Goal: Find specific page/section: Find specific page/section

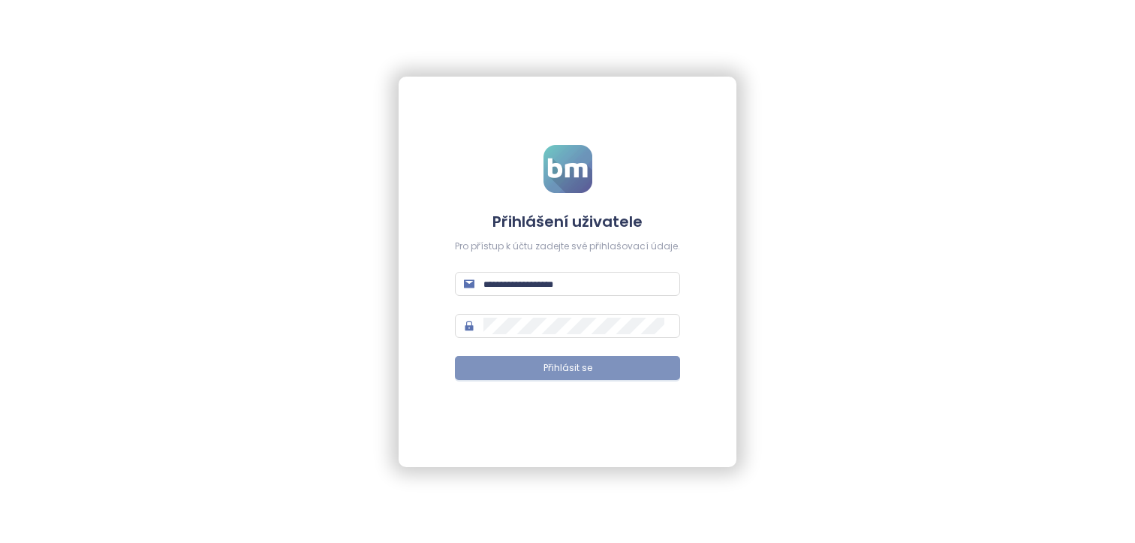
type input "**********"
click at [597, 366] on button "Přihlásit se" at bounding box center [567, 368] width 225 height 24
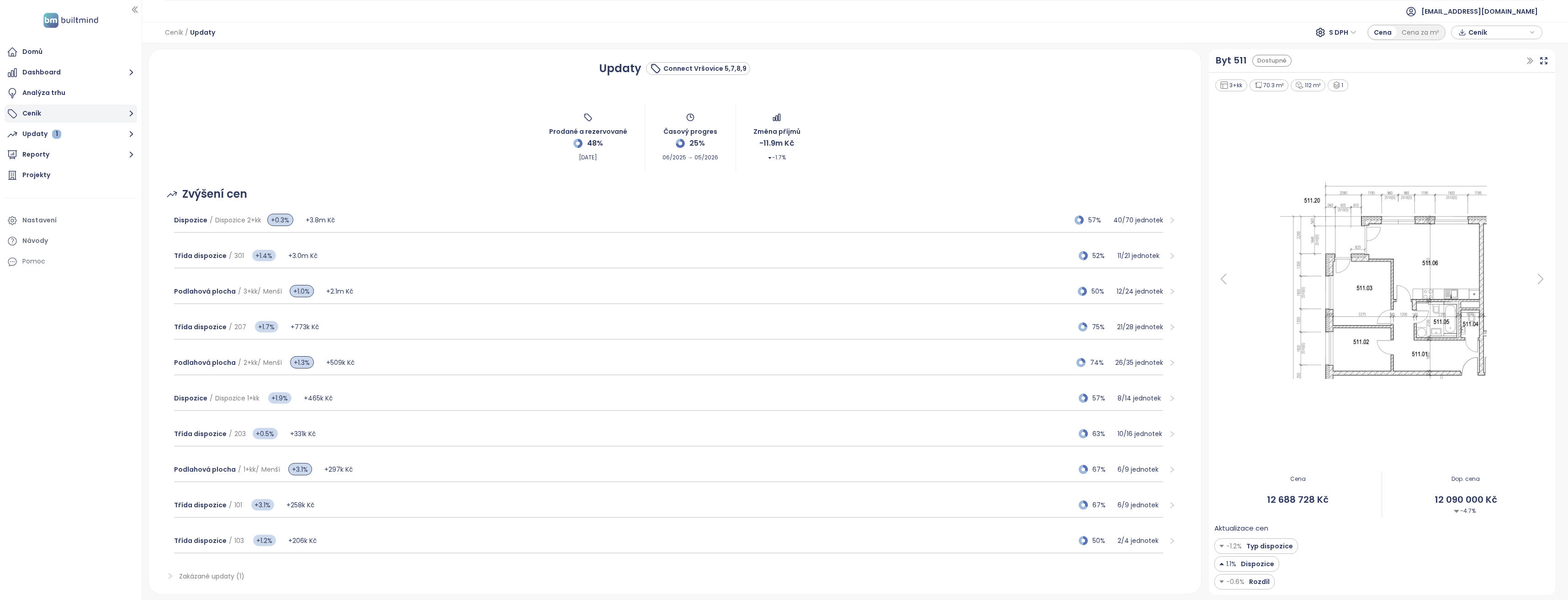
click at [73, 114] on button "Ceník" at bounding box center [71, 114] width 133 height 18
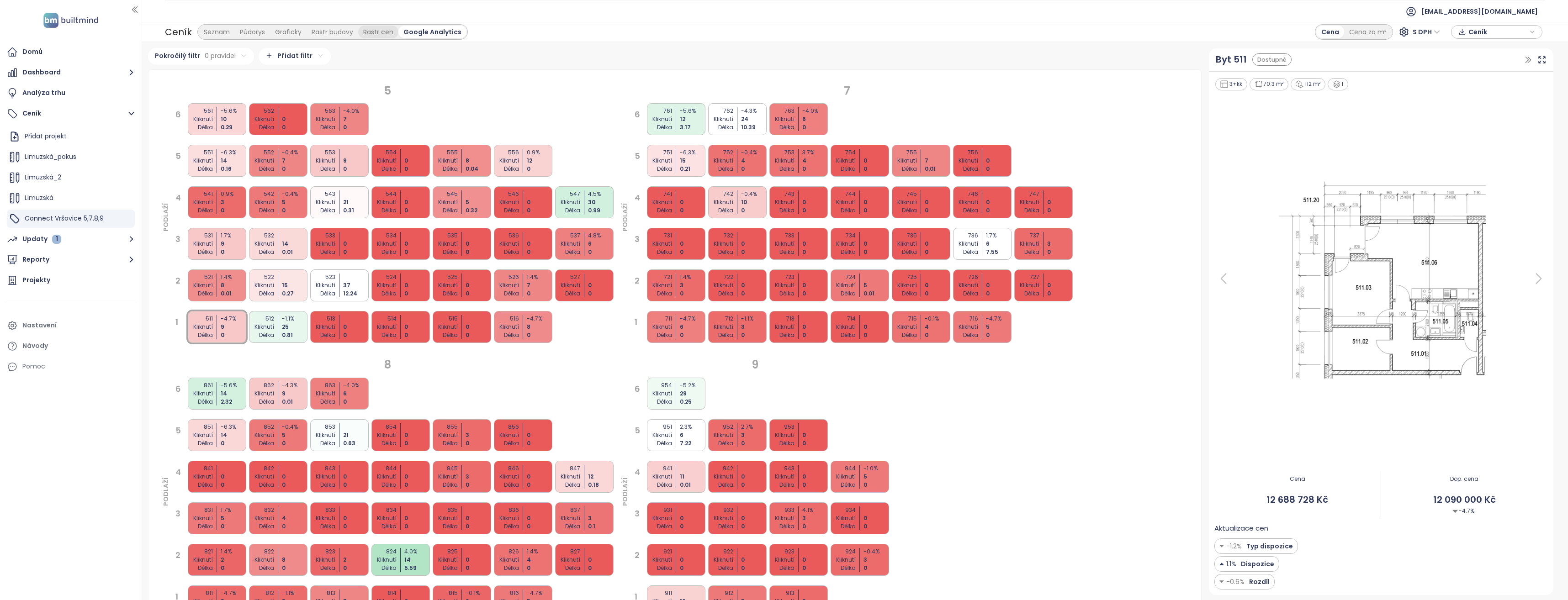
click at [385, 34] on div "Rastr cen" at bounding box center [378, 32] width 40 height 13
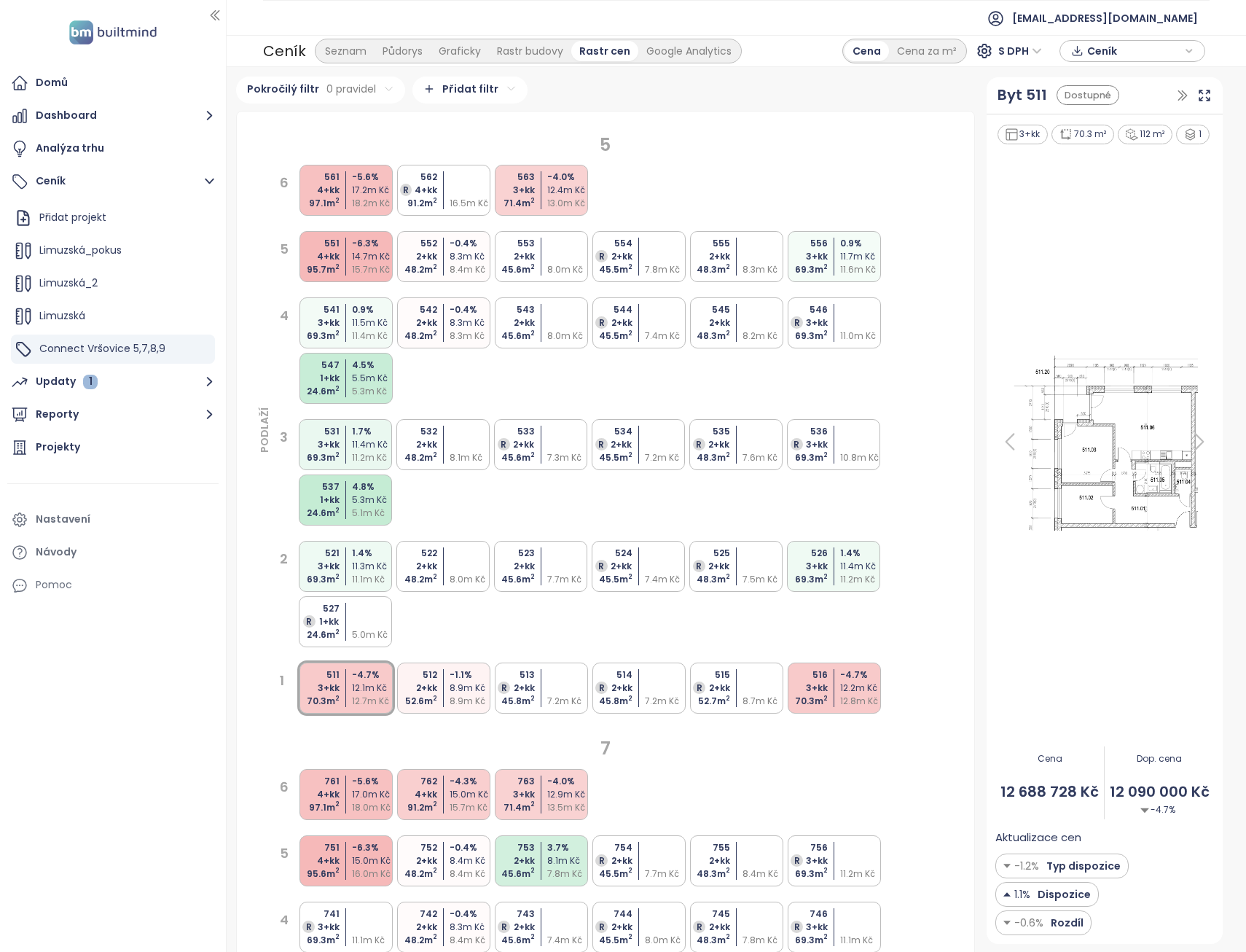
click at [1101, 527] on div at bounding box center [1104, 441] width 219 height 592
click at [548, 321] on div at bounding box center [569, 323] width 43 height 14
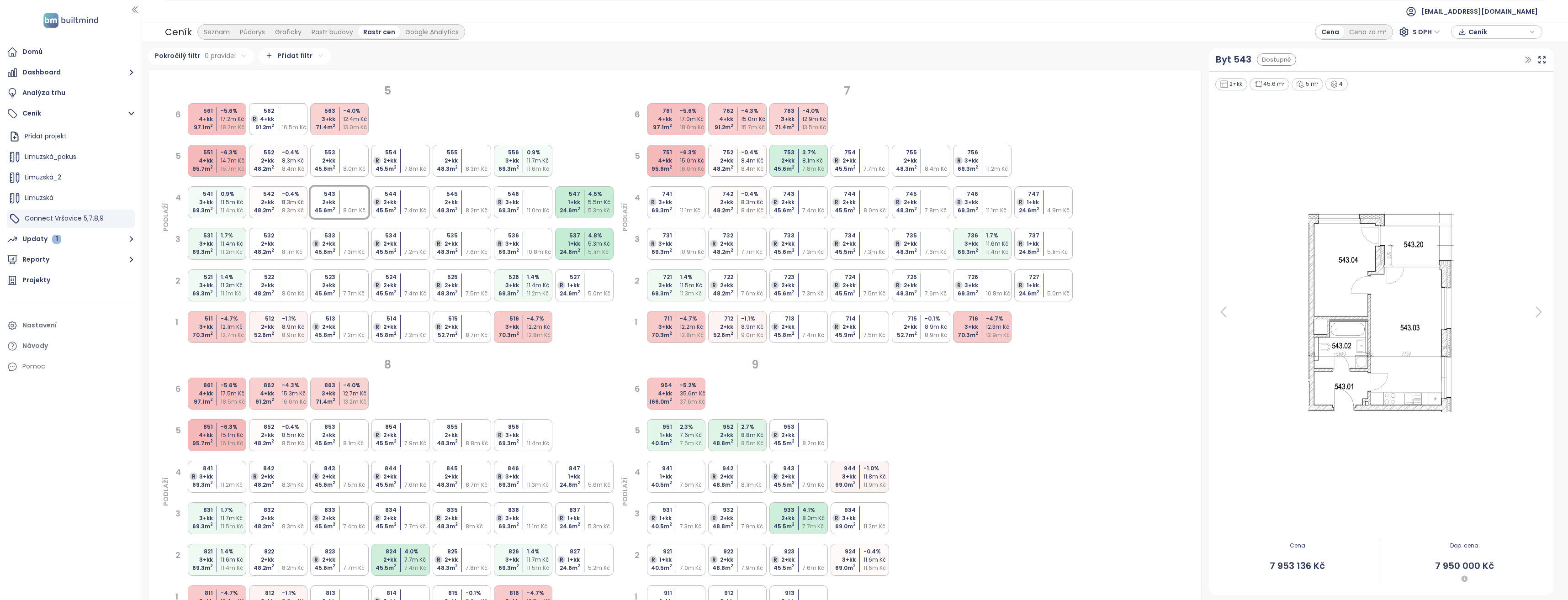
click at [592, 330] on div "8" at bounding box center [388, 365] width 454 height 18
click at [50, 178] on div "L1FE 2,3" at bounding box center [71, 178] width 128 height 18
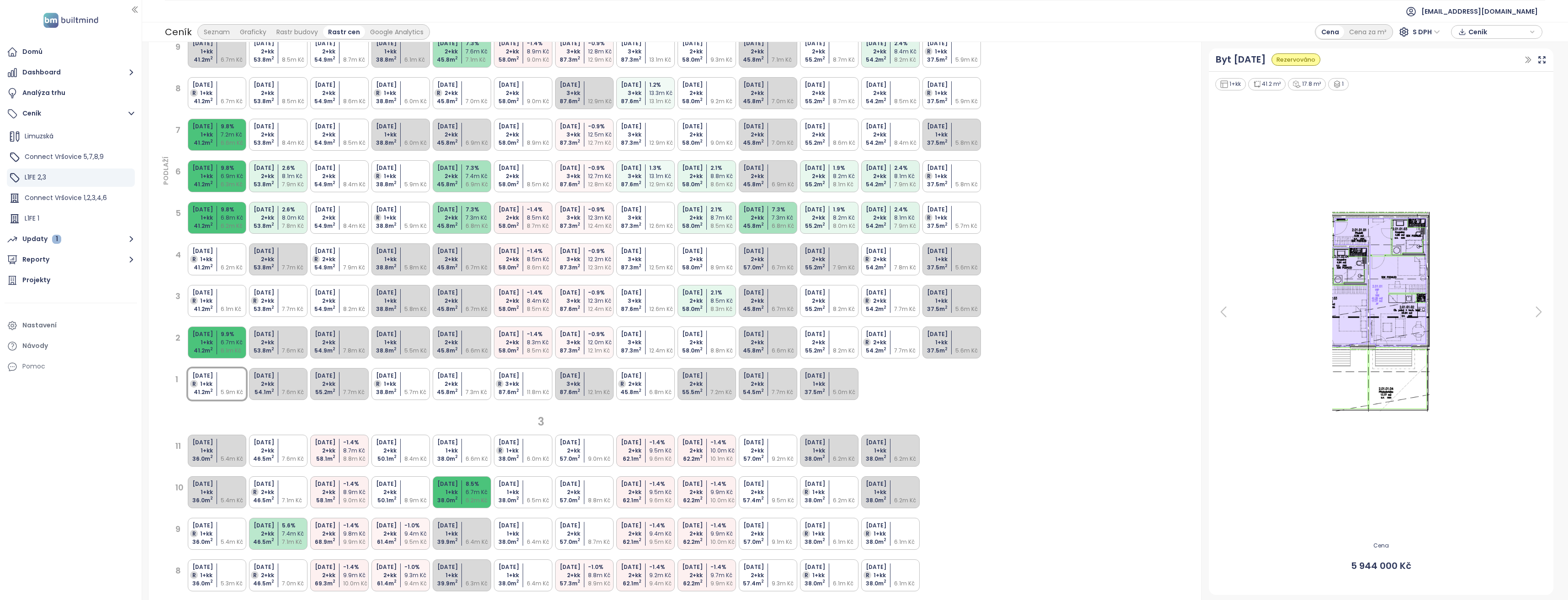
scroll to position [228, 0]
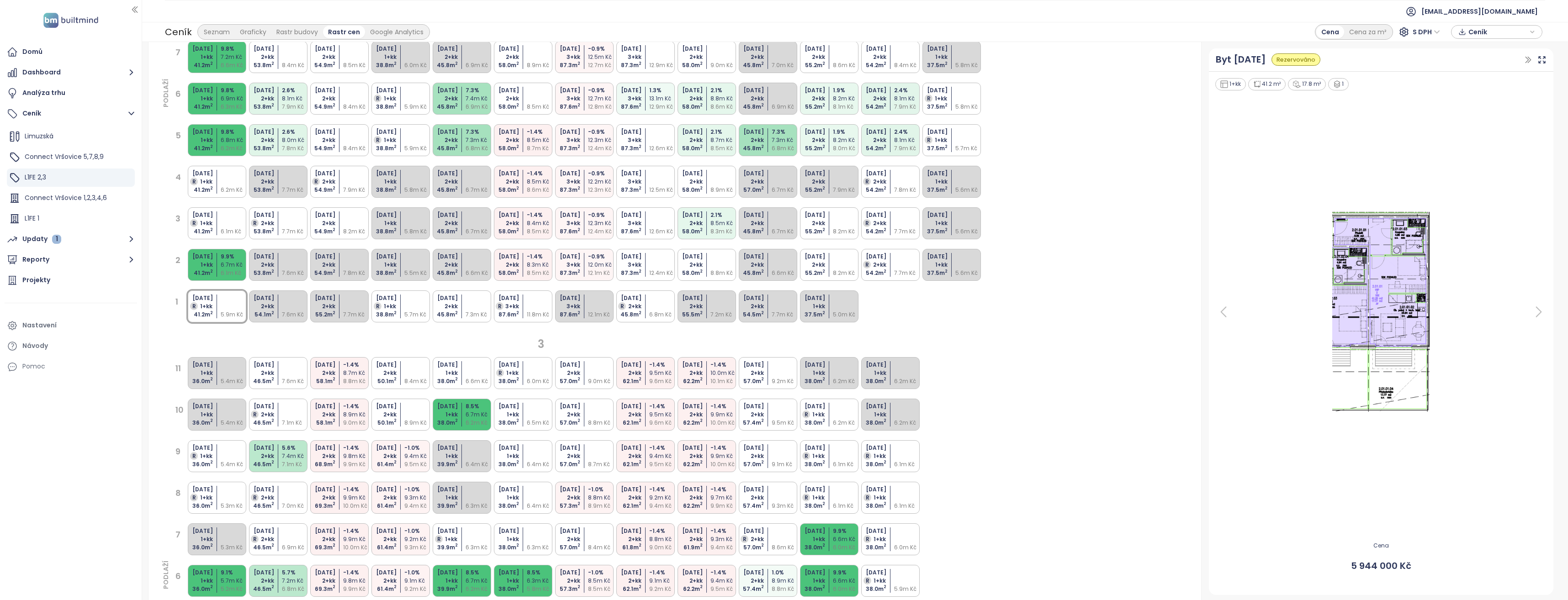
click at [464, 223] on div "[DATE] 2+kk 45.8 m 2 6.7m Kč" at bounding box center [462, 223] width 58 height 32
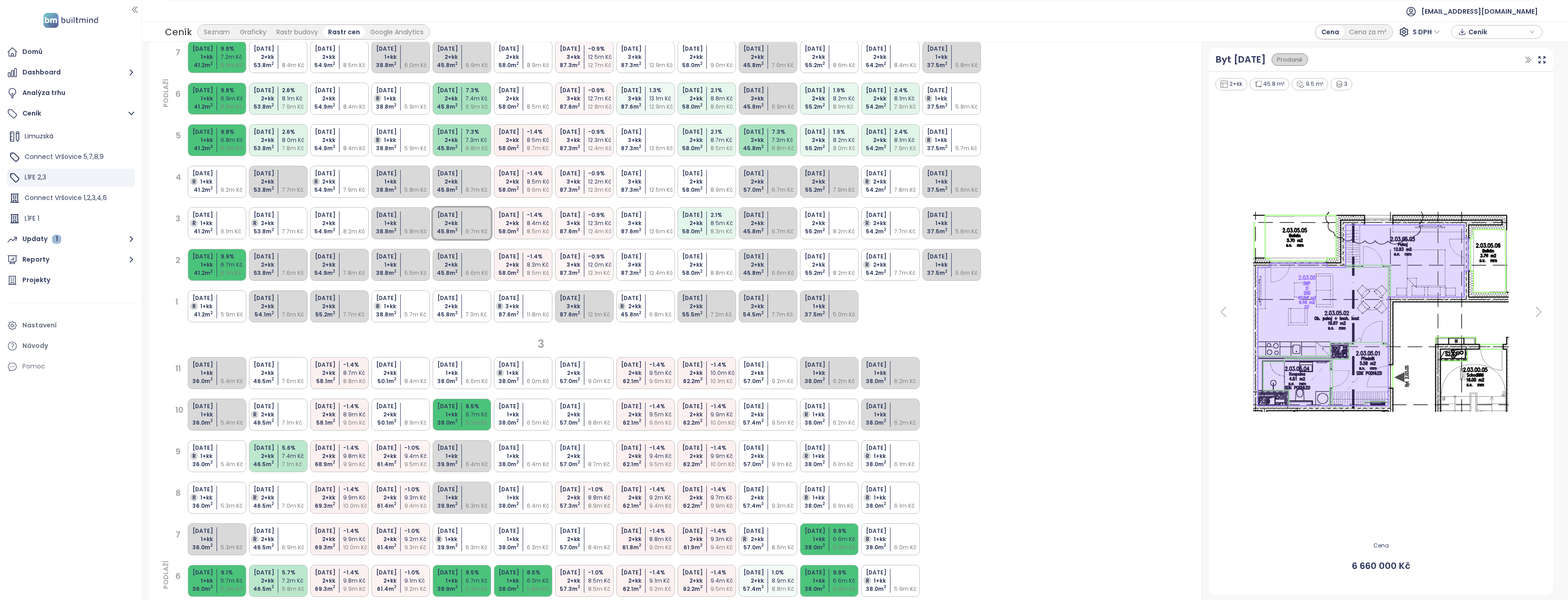
click at [690, 330] on div "2 PODLAŽÍ 11 [DATE] R 3+kk 66.7 m 2 9.7m Kč [DATE] 2+kk 58.0 m 2 9.3m Kč [DATE]…" at bounding box center [674, 333] width 1031 height 962
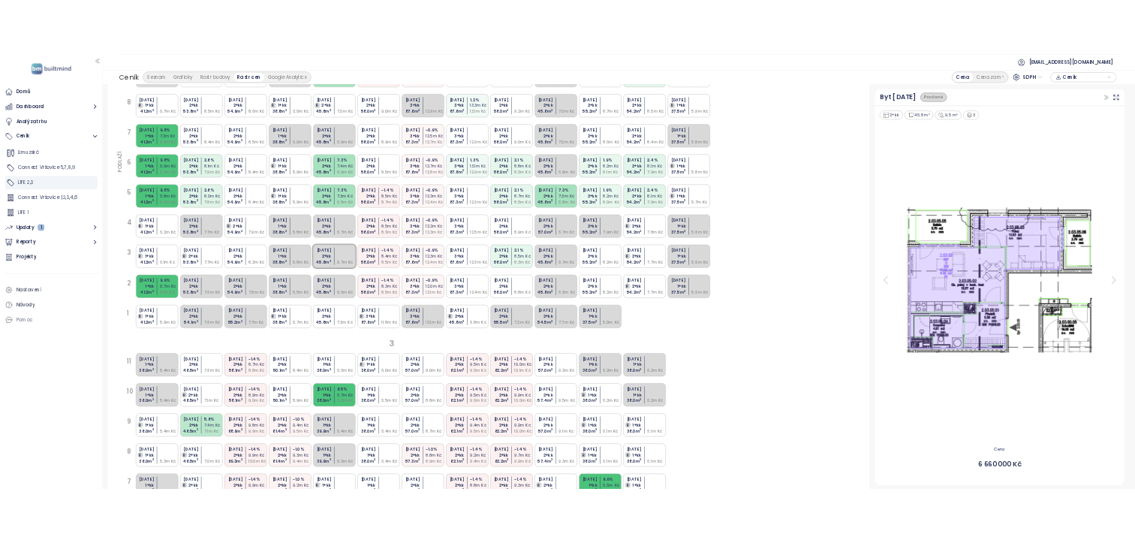
scroll to position [0, 0]
